Goal: Task Accomplishment & Management: Use online tool/utility

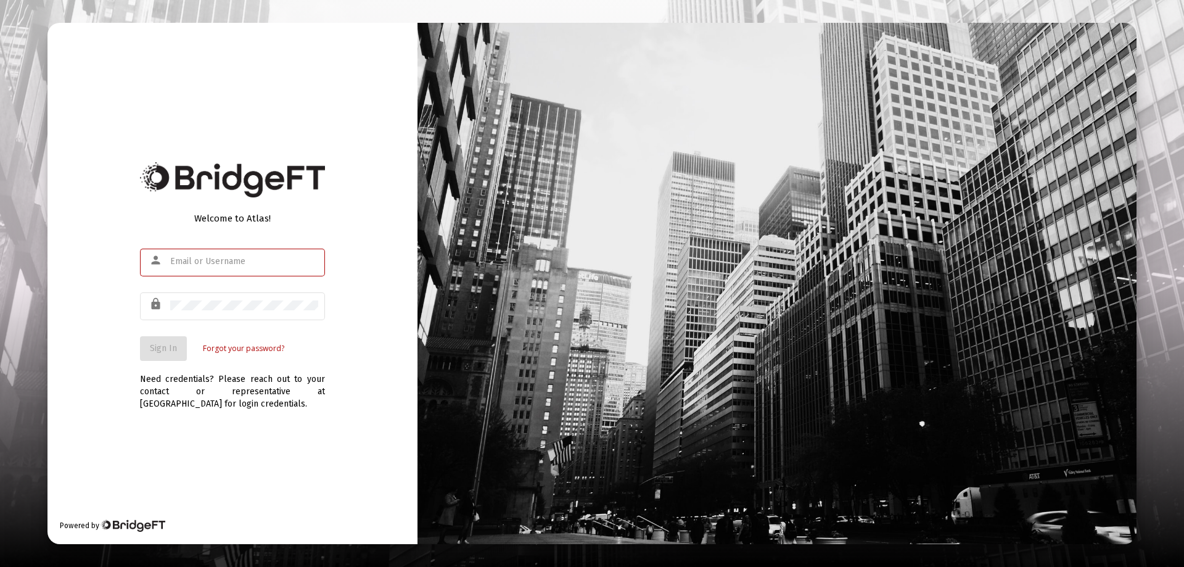
type input "[EMAIL_ADDRESS][DOMAIN_NAME]"
drag, startPoint x: 91, startPoint y: 341, endPoint x: 120, endPoint y: 340, distance: 28.4
click at [94, 340] on div "Welcome to Atlas! person [EMAIL_ADDRESS][DOMAIN_NAME] lock Sign In Forgot your …" at bounding box center [232, 283] width 370 height 521
click at [149, 340] on button "Sign In" at bounding box center [163, 348] width 47 height 25
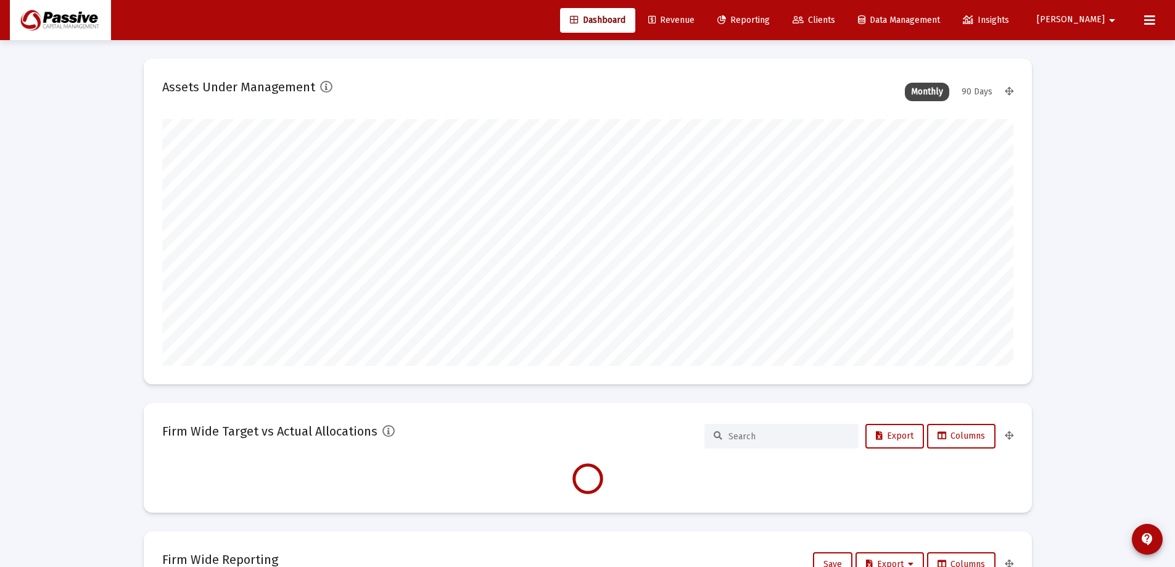
scroll to position [247, 851]
type input "[DATE]"
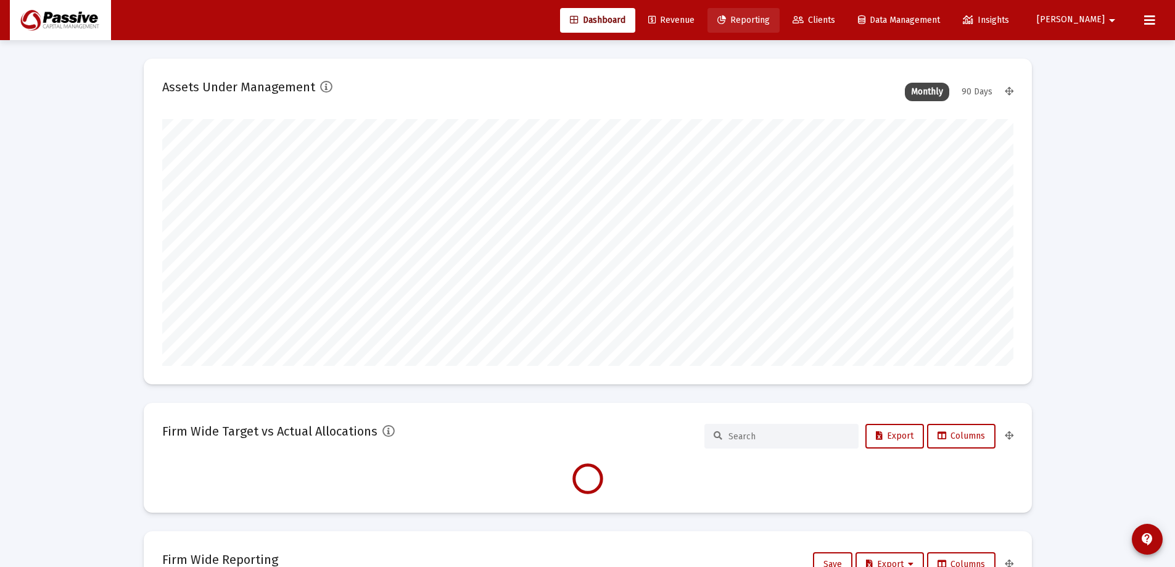
click at [770, 22] on span "Reporting" at bounding box center [743, 20] width 52 height 10
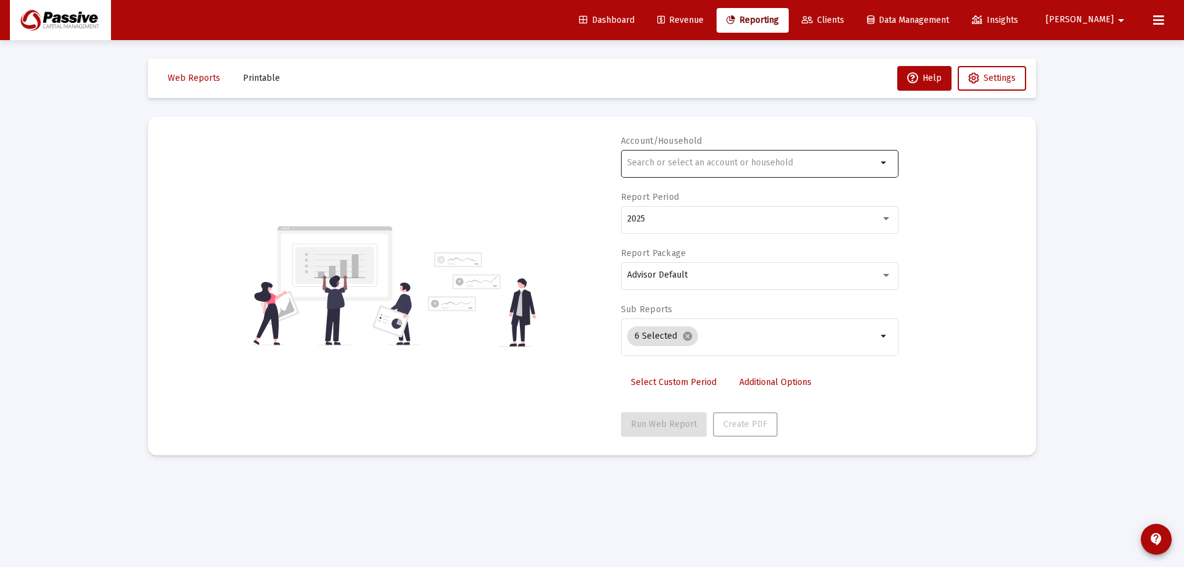
click at [735, 157] on div at bounding box center [752, 162] width 250 height 30
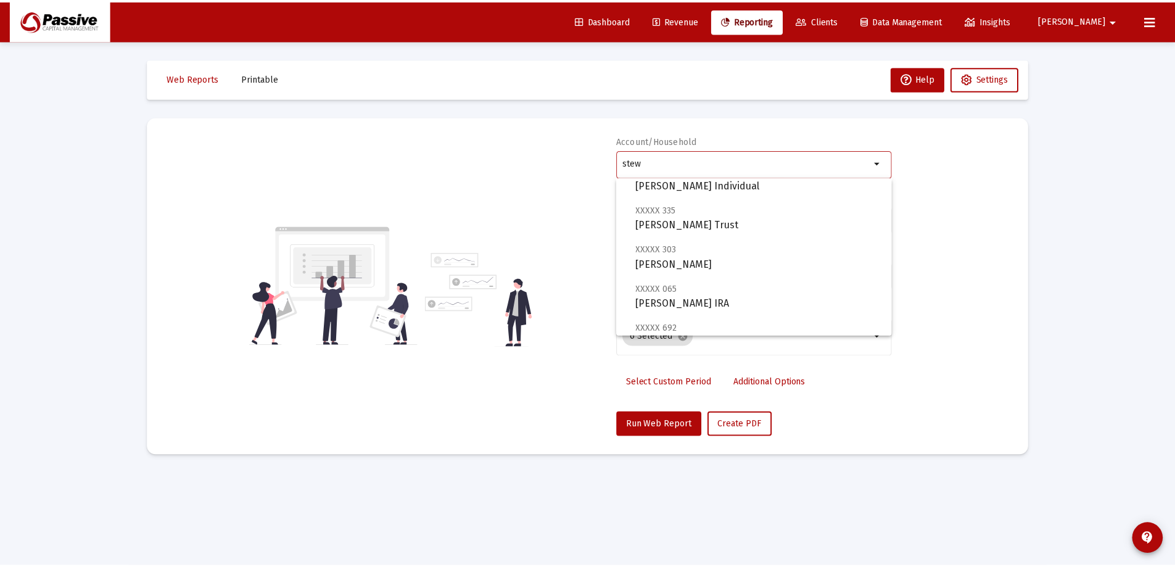
scroll to position [185, 0]
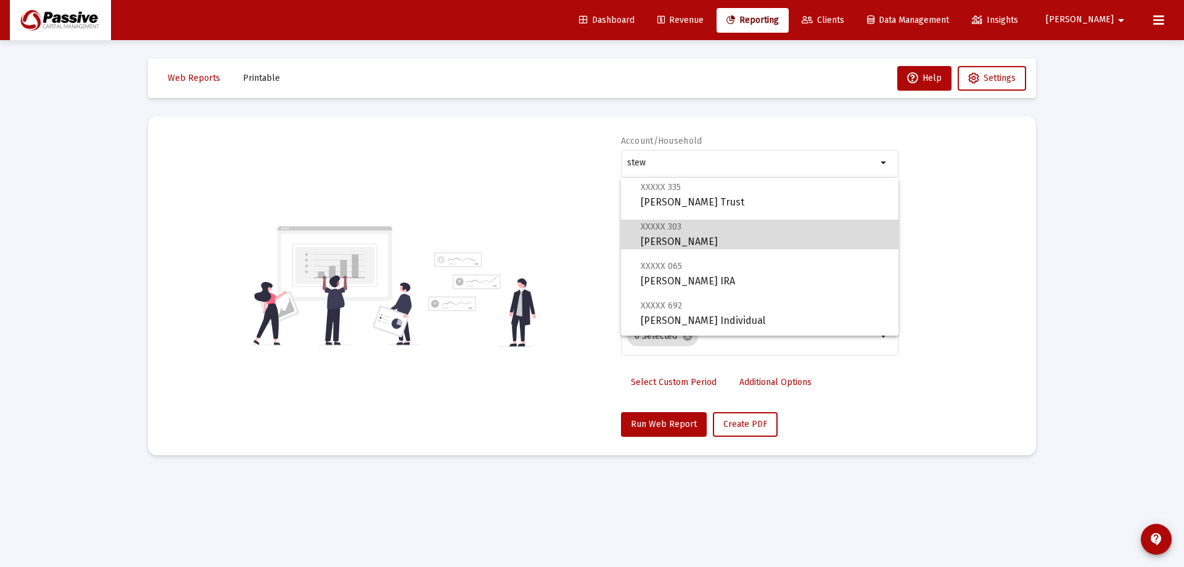
click at [762, 229] on span "XXXXX 303 [PERSON_NAME]" at bounding box center [765, 234] width 248 height 30
type input "[PERSON_NAME]"
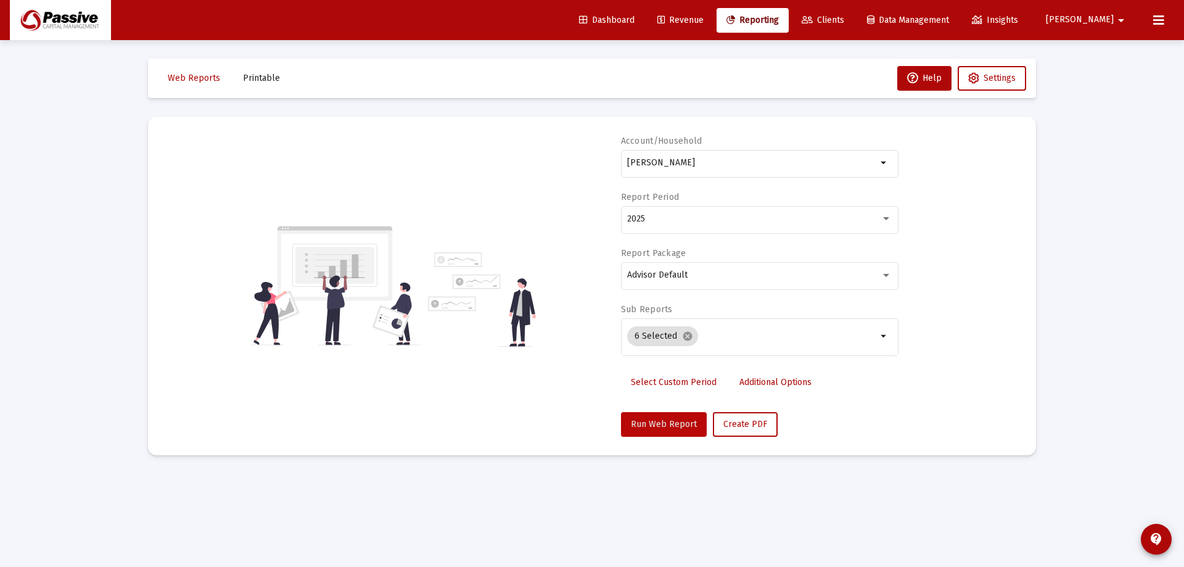
click at [663, 434] on button "Run Web Report" at bounding box center [664, 424] width 86 height 25
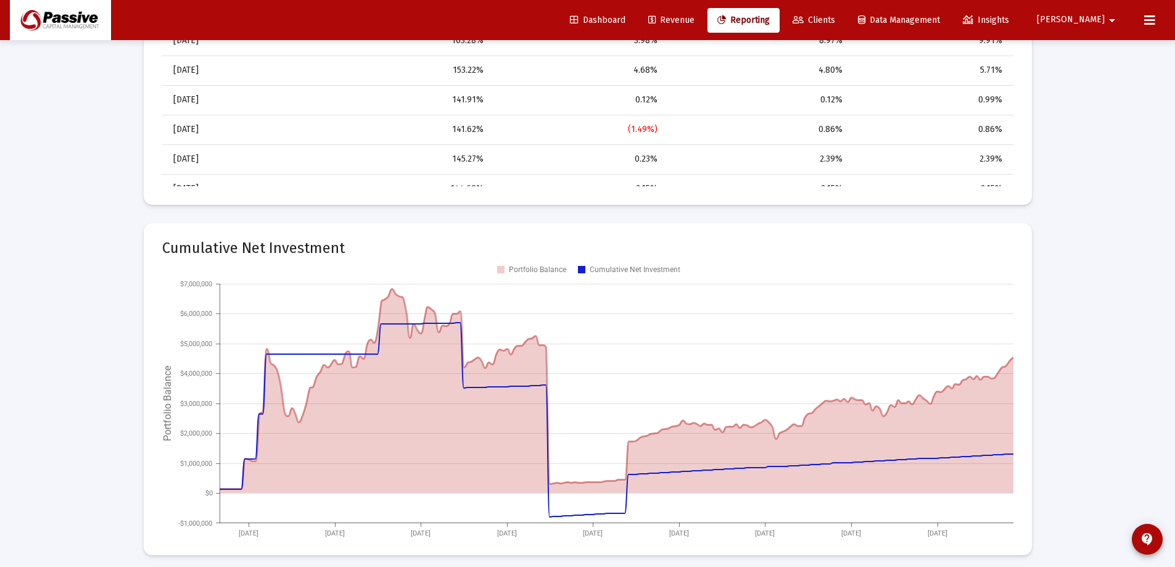
scroll to position [1172, 0]
